Goal: Find specific page/section: Find specific page/section

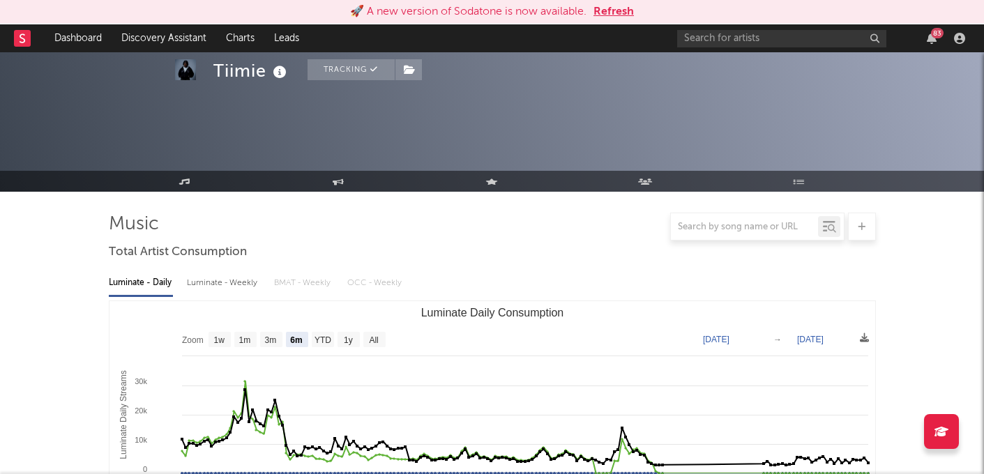
select select "6m"
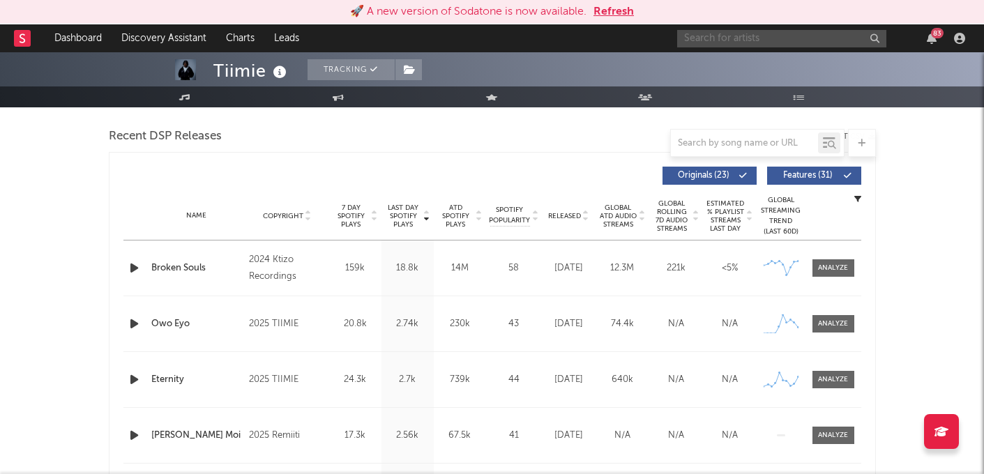
click at [723, 40] on input "text" at bounding box center [781, 38] width 209 height 17
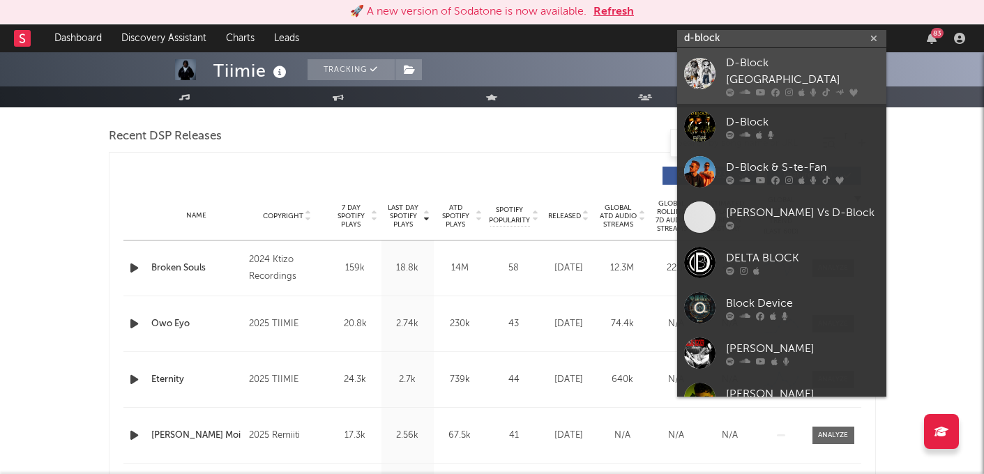
type input "d-block"
click at [705, 67] on div at bounding box center [699, 72] width 31 height 31
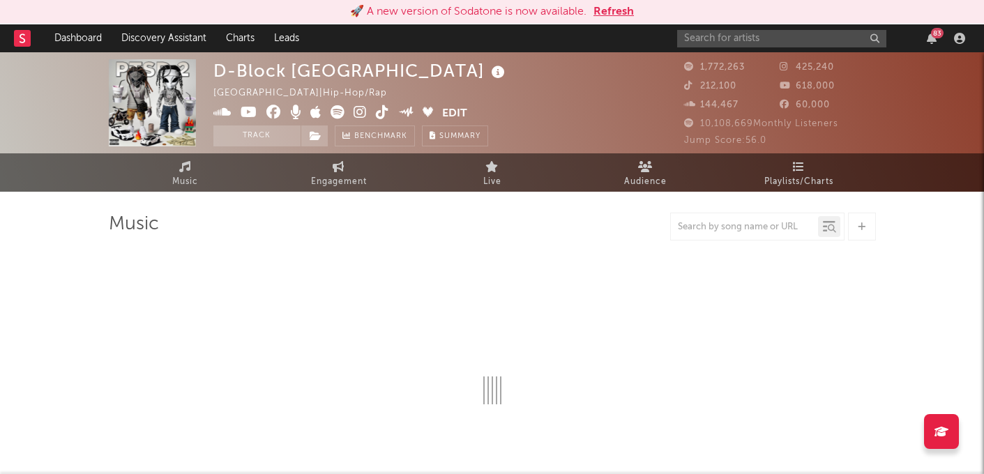
select select "6m"
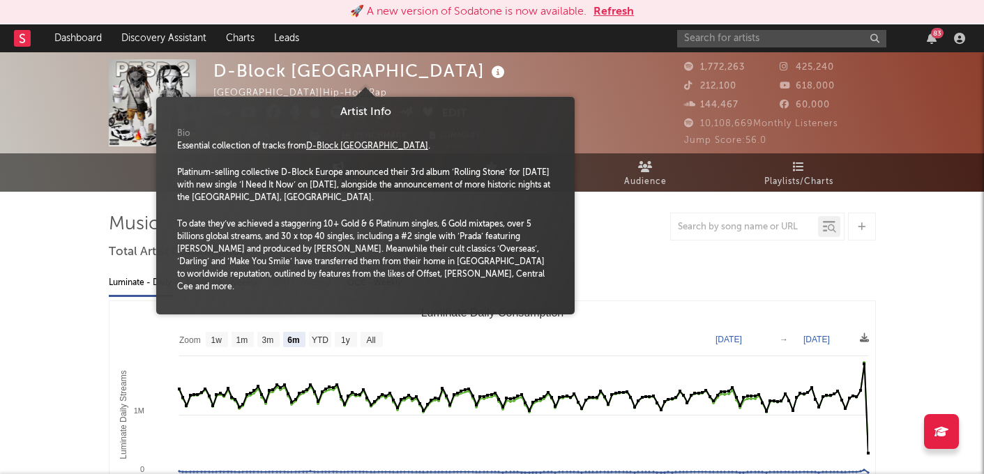
click at [488, 73] on icon at bounding box center [498, 73] width 20 height 20
